Goal: Find specific page/section: Find specific page/section

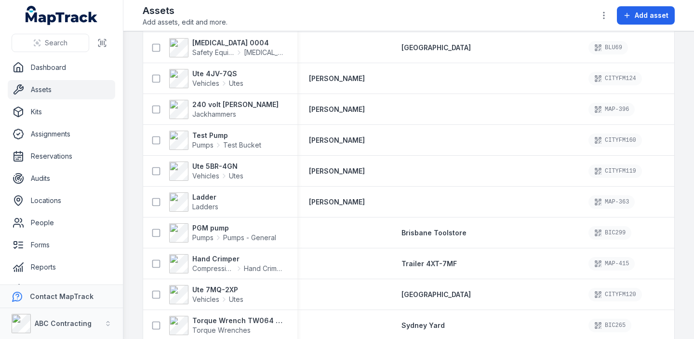
scroll to position [648, 0]
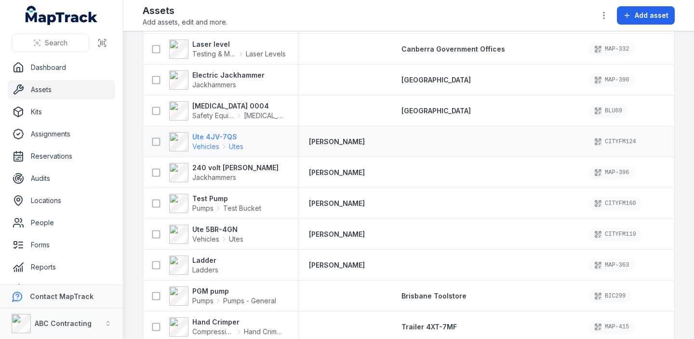
click at [223, 137] on strong "Ute 4JV-7QS" at bounding box center [217, 137] width 51 height 10
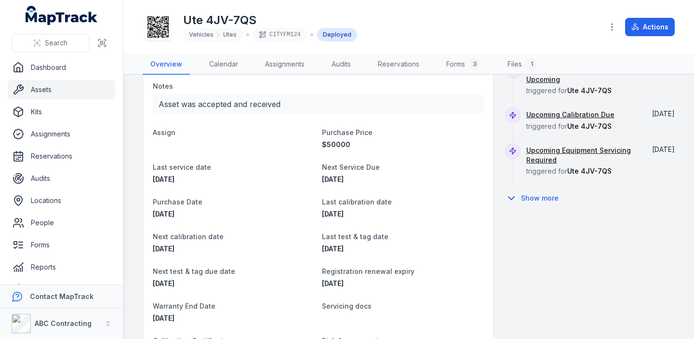
scroll to position [545, 0]
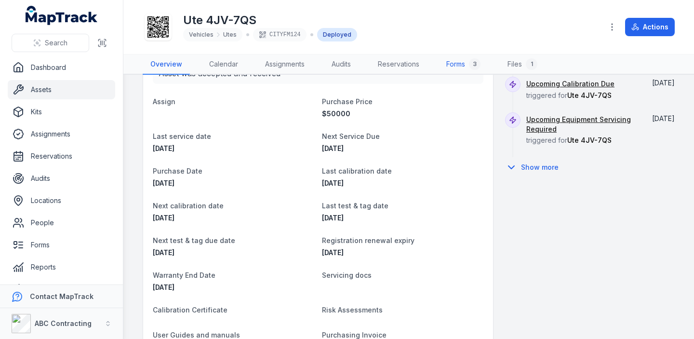
click at [457, 61] on link "Forms 3" at bounding box center [464, 64] width 50 height 20
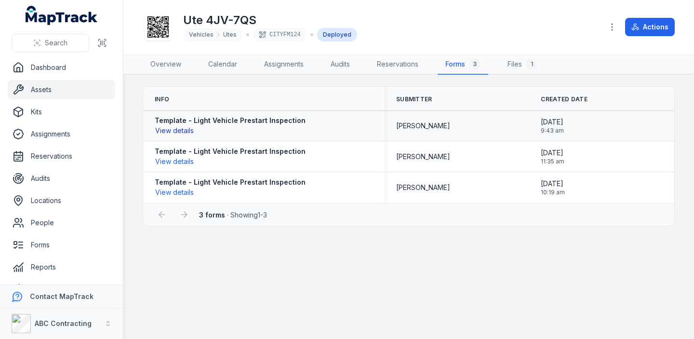
click at [178, 132] on button "View details" at bounding box center [175, 130] width 40 height 11
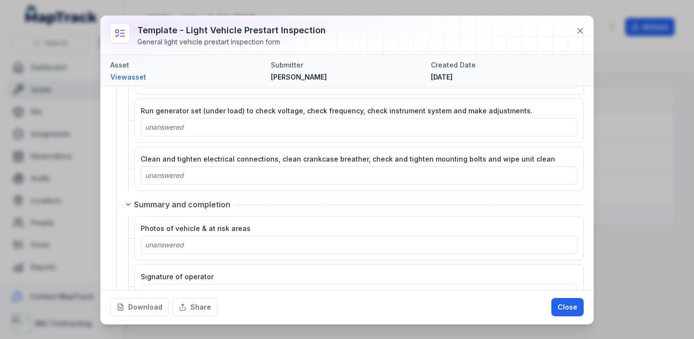
scroll to position [2064, 0]
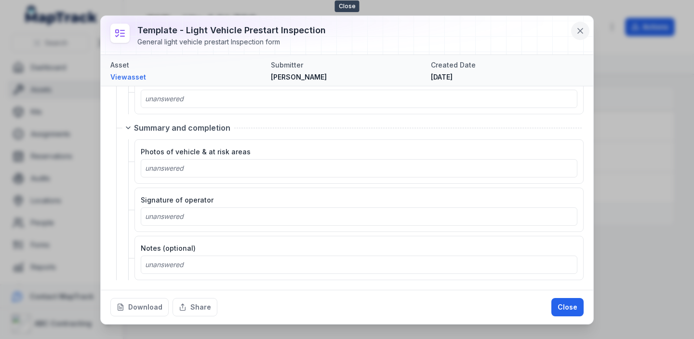
click at [581, 34] on icon at bounding box center [581, 31] width 10 height 10
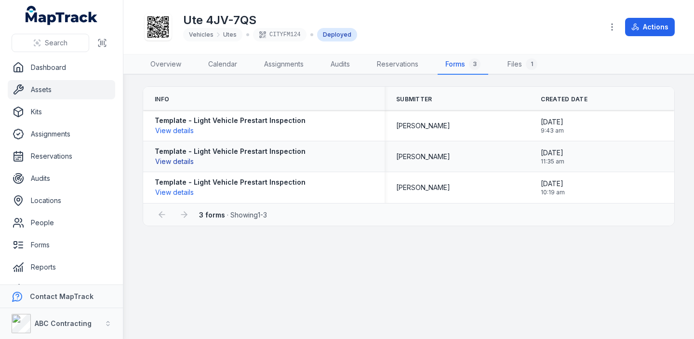
click at [177, 162] on button "View details" at bounding box center [175, 161] width 40 height 11
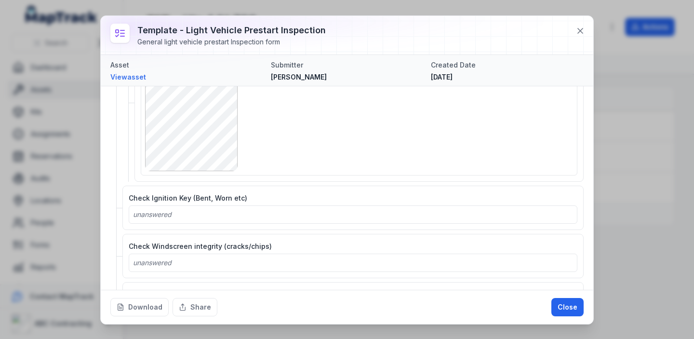
scroll to position [502, 0]
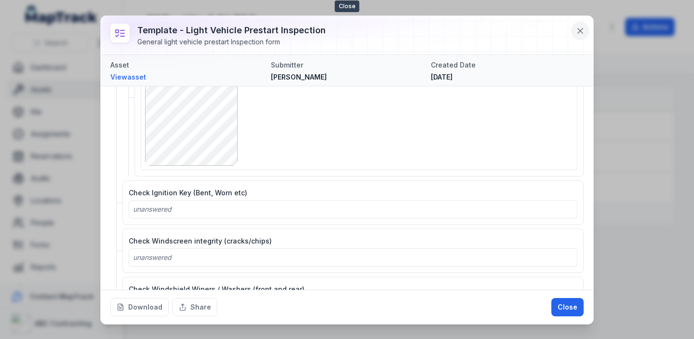
click at [584, 27] on icon at bounding box center [581, 31] width 10 height 10
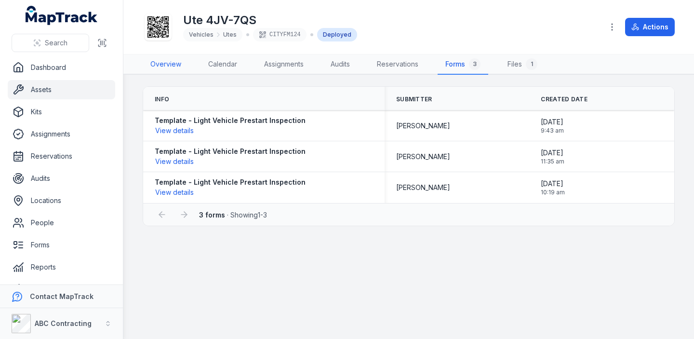
click at [173, 61] on link "Overview" at bounding box center [166, 64] width 46 height 20
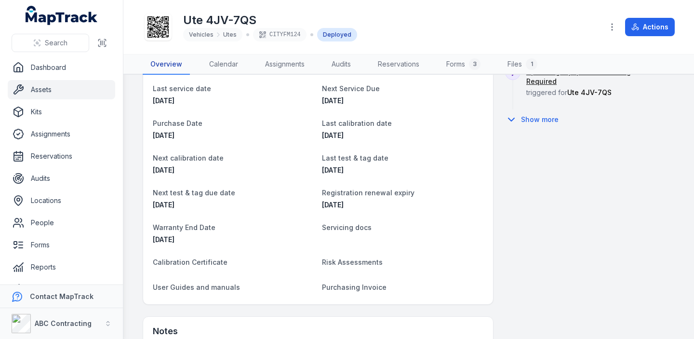
scroll to position [589, 0]
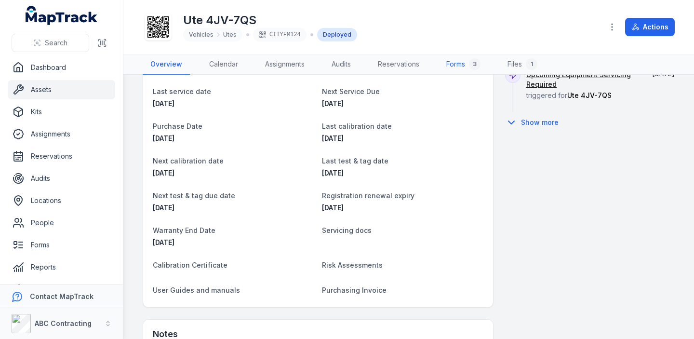
click at [457, 65] on link "Forms 3" at bounding box center [464, 64] width 50 height 20
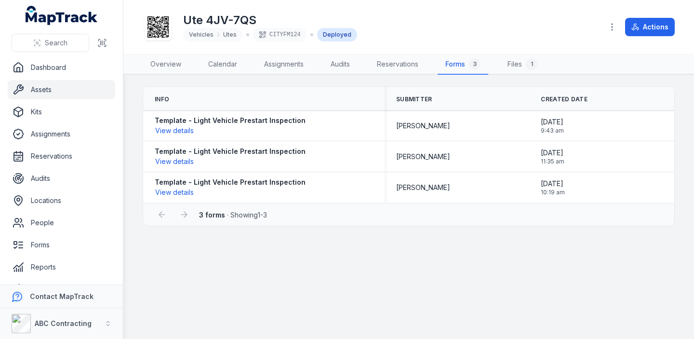
click at [213, 214] on strong "3 forms" at bounding box center [212, 215] width 26 height 8
click at [608, 26] on icon "button" at bounding box center [612, 27] width 10 height 10
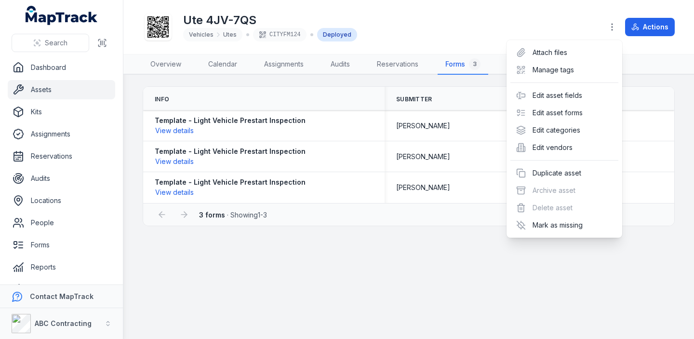
click at [647, 29] on div "Actions" at bounding box center [639, 27] width 72 height 18
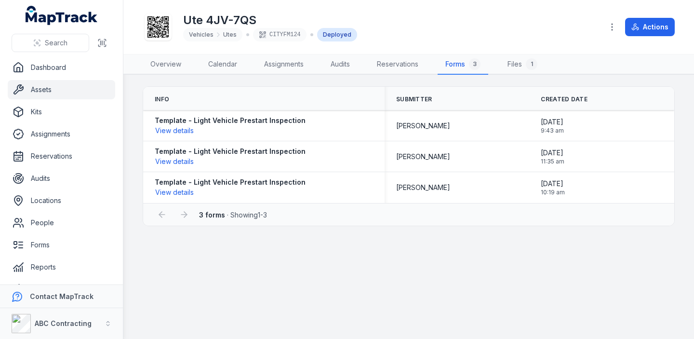
click at [647, 29] on button "Actions" at bounding box center [650, 27] width 50 height 18
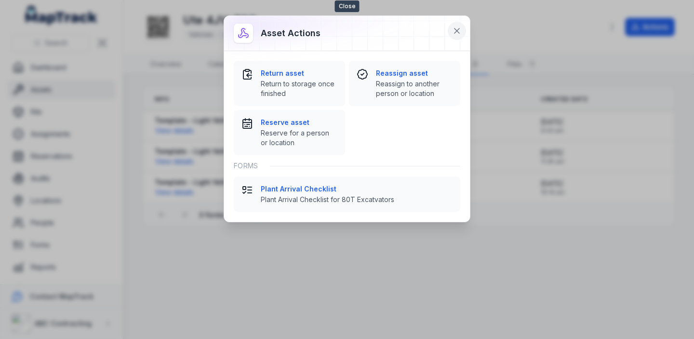
click at [457, 27] on icon at bounding box center [457, 31] width 10 height 10
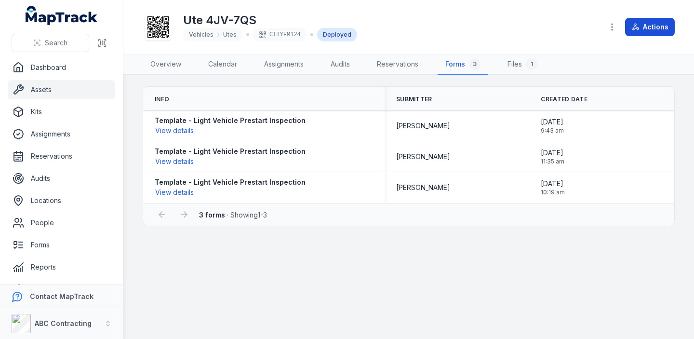
click at [646, 26] on button "Actions" at bounding box center [650, 27] width 50 height 18
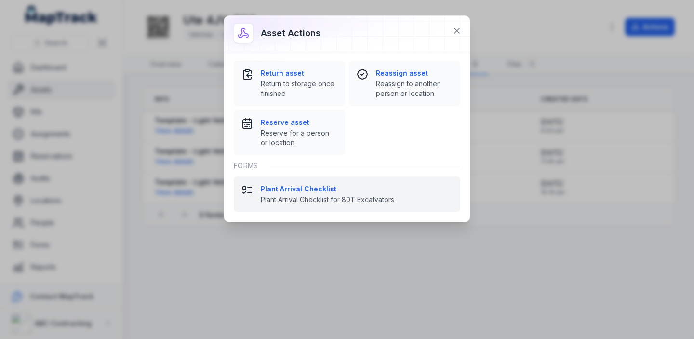
click at [314, 185] on strong "Plant Arrival Checklist" at bounding box center [357, 189] width 192 height 10
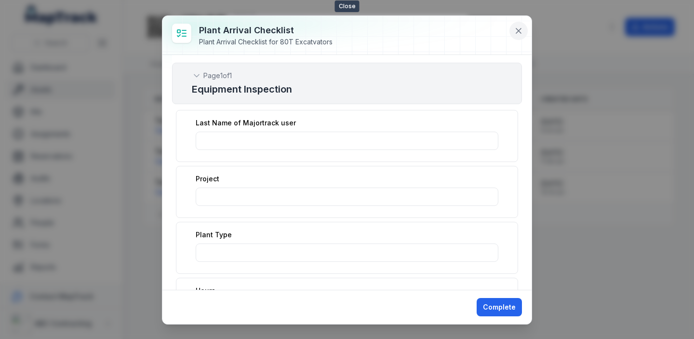
click at [521, 31] on icon at bounding box center [519, 31] width 10 height 10
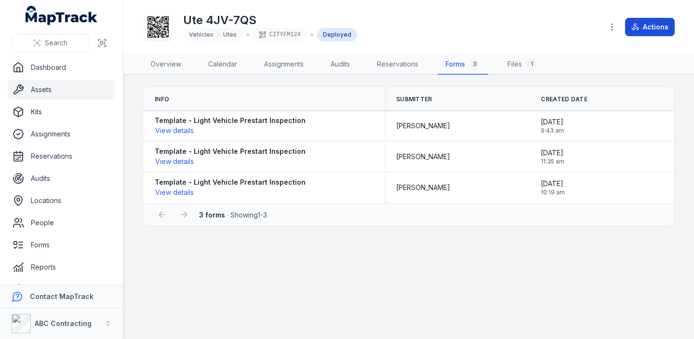
click at [644, 31] on button "Actions" at bounding box center [650, 27] width 50 height 18
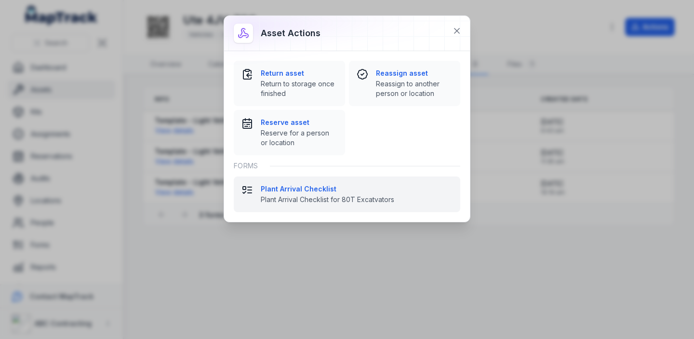
click at [301, 187] on strong "Plant Arrival Checklist" at bounding box center [357, 189] width 192 height 10
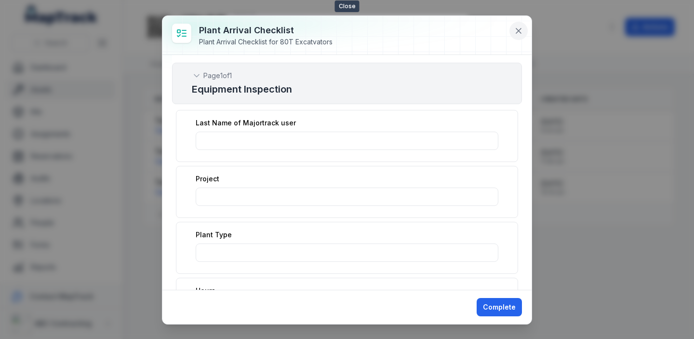
click at [522, 27] on icon at bounding box center [519, 31] width 10 height 10
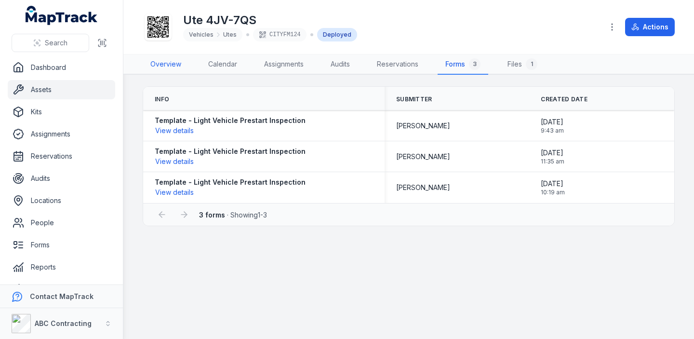
click at [168, 67] on link "Overview" at bounding box center [166, 64] width 46 height 20
